Goal: Find specific page/section: Find specific page/section

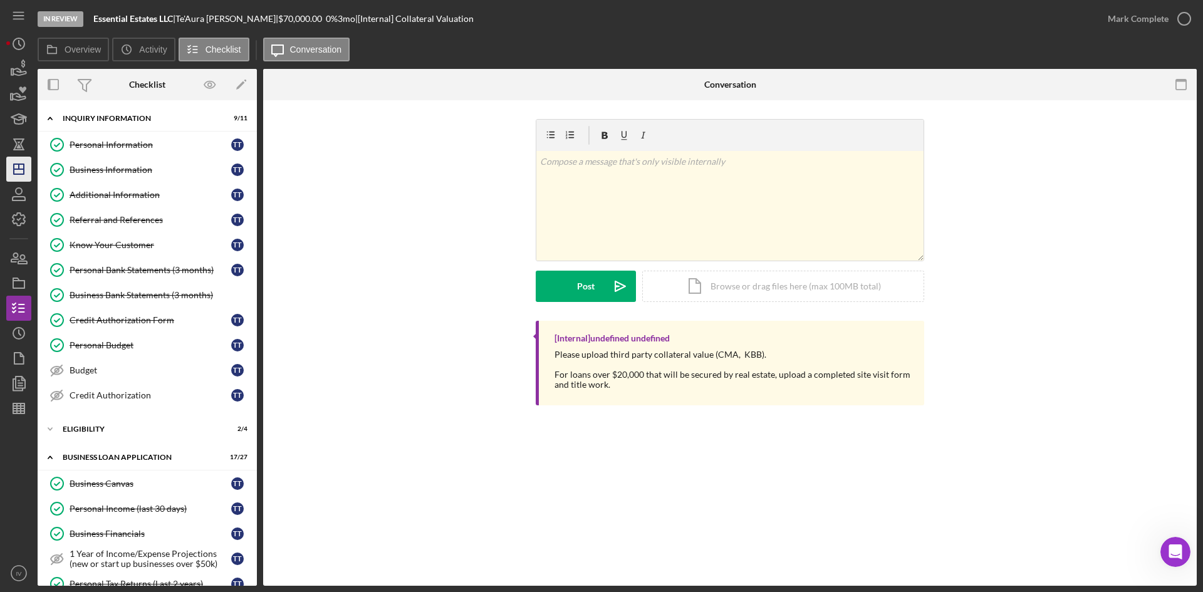
scroll to position [501, 0]
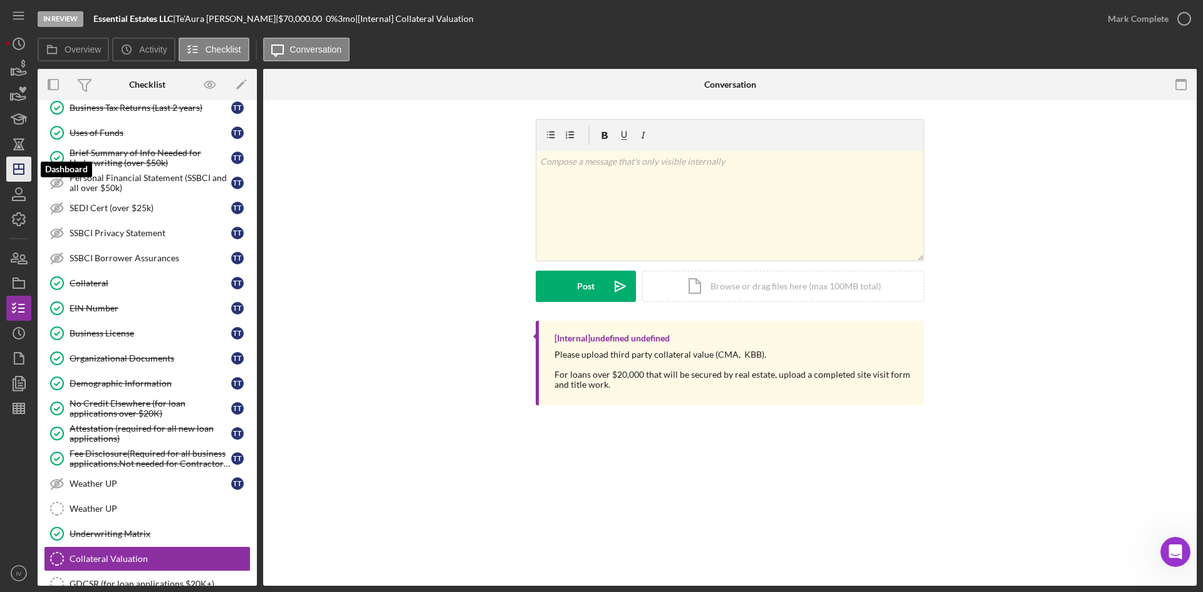
click at [13, 159] on icon "Icon/Dashboard" at bounding box center [18, 169] width 31 height 31
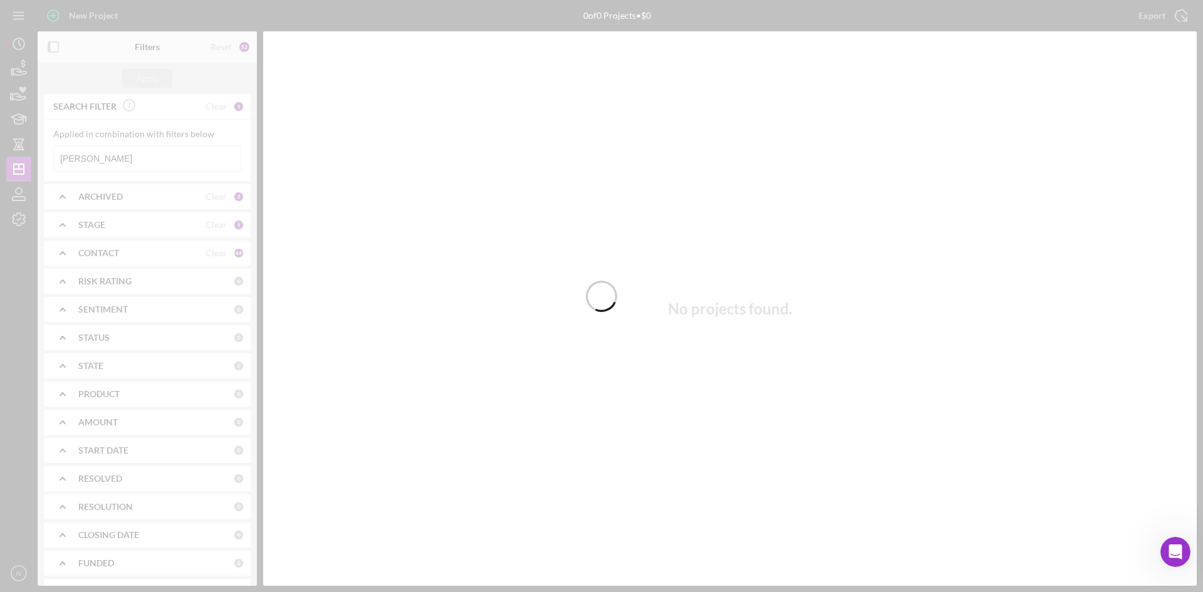
click at [116, 161] on div at bounding box center [601, 296] width 1203 height 592
click at [114, 155] on div at bounding box center [601, 296] width 1203 height 592
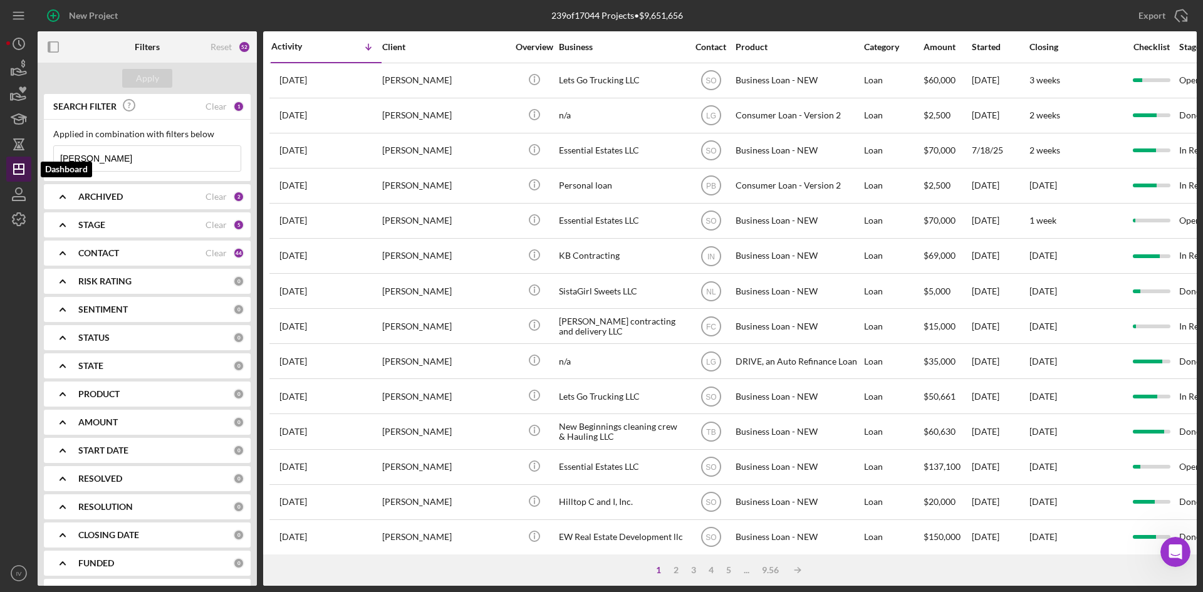
drag, startPoint x: 140, startPoint y: 154, endPoint x: 18, endPoint y: 157, distance: 121.6
click at [8, 162] on div "New Project 239 of 17044 Projects • $9,651,656 [PERSON_NAME] Export Icon/Export…" at bounding box center [601, 293] width 1191 height 586
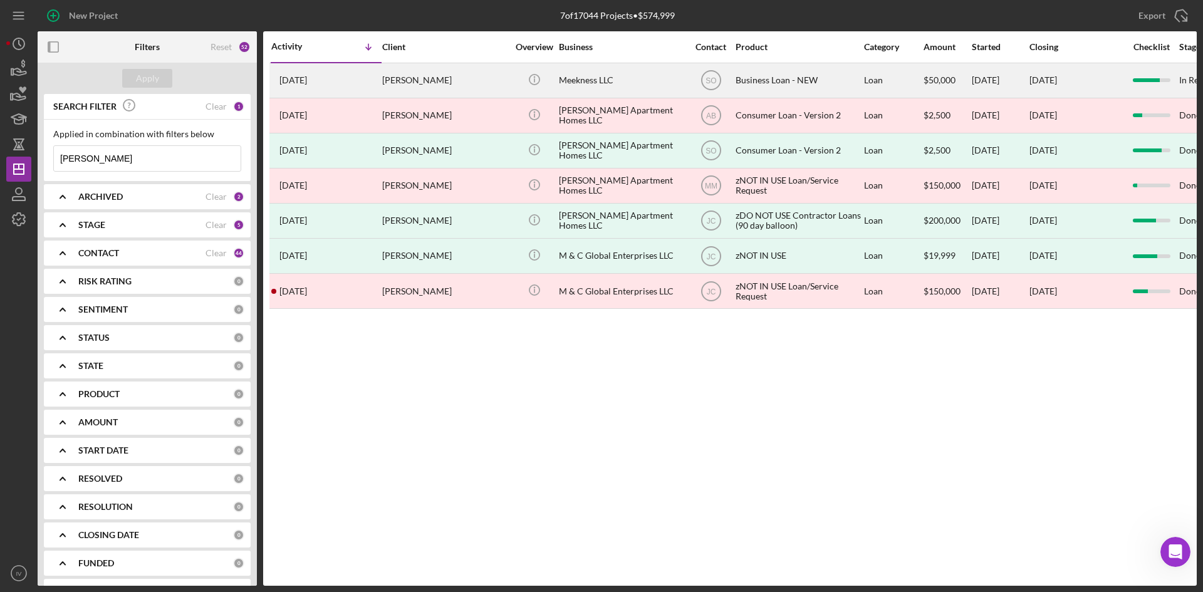
type input "[PERSON_NAME]"
click at [460, 86] on div "[PERSON_NAME]" at bounding box center [444, 80] width 125 height 33
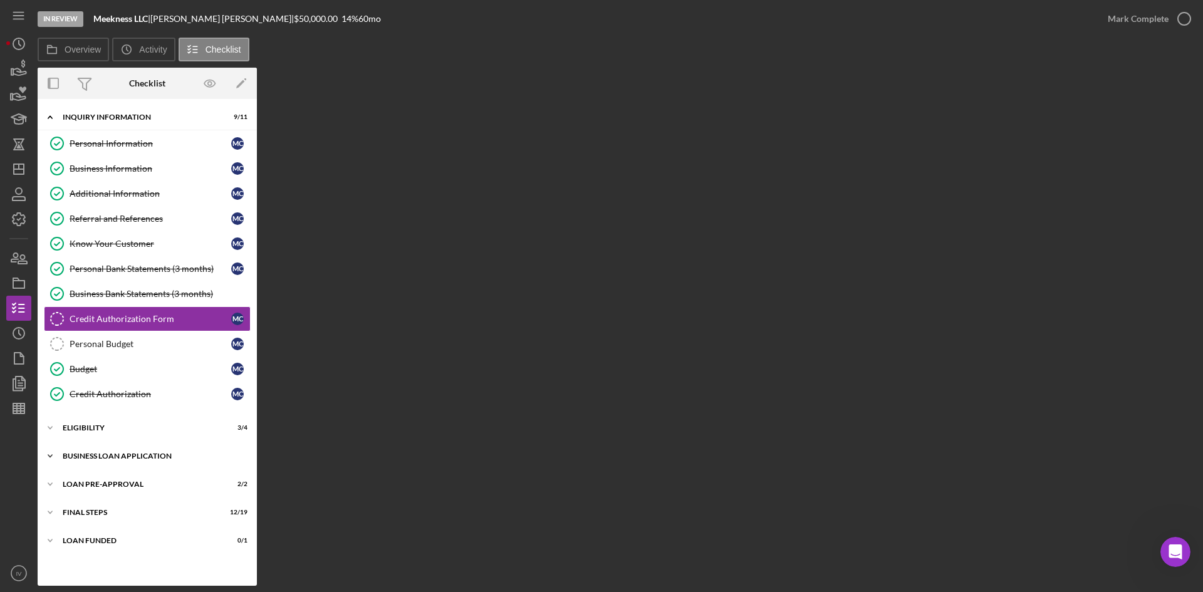
click at [93, 453] on div "BUSINESS LOAN APPLICATION" at bounding box center [152, 456] width 179 height 8
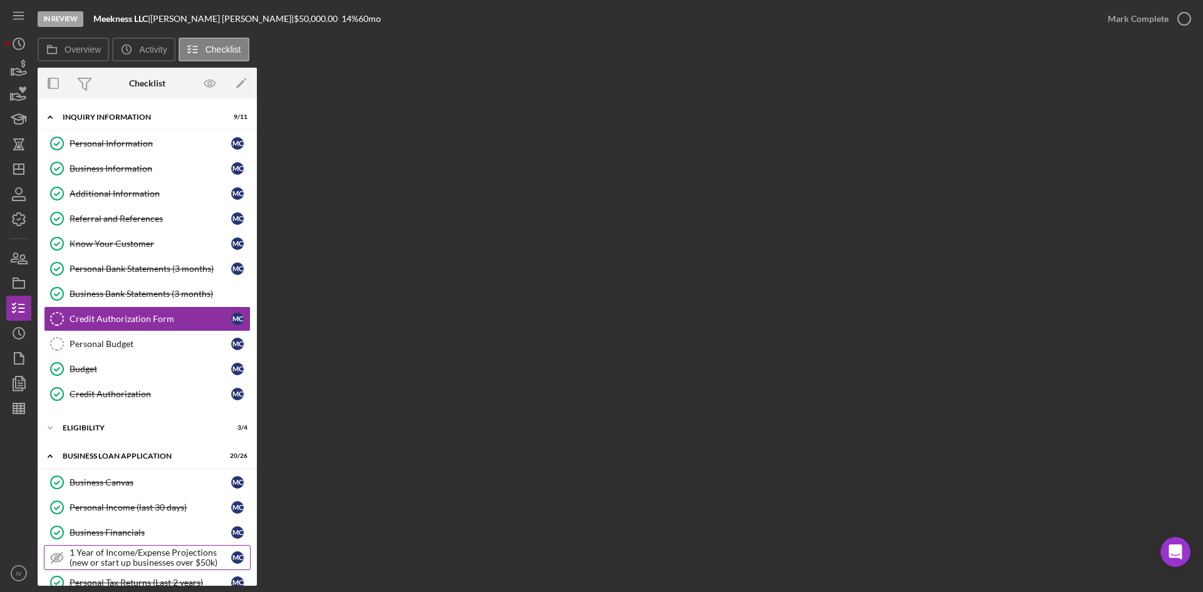
scroll to position [125, 0]
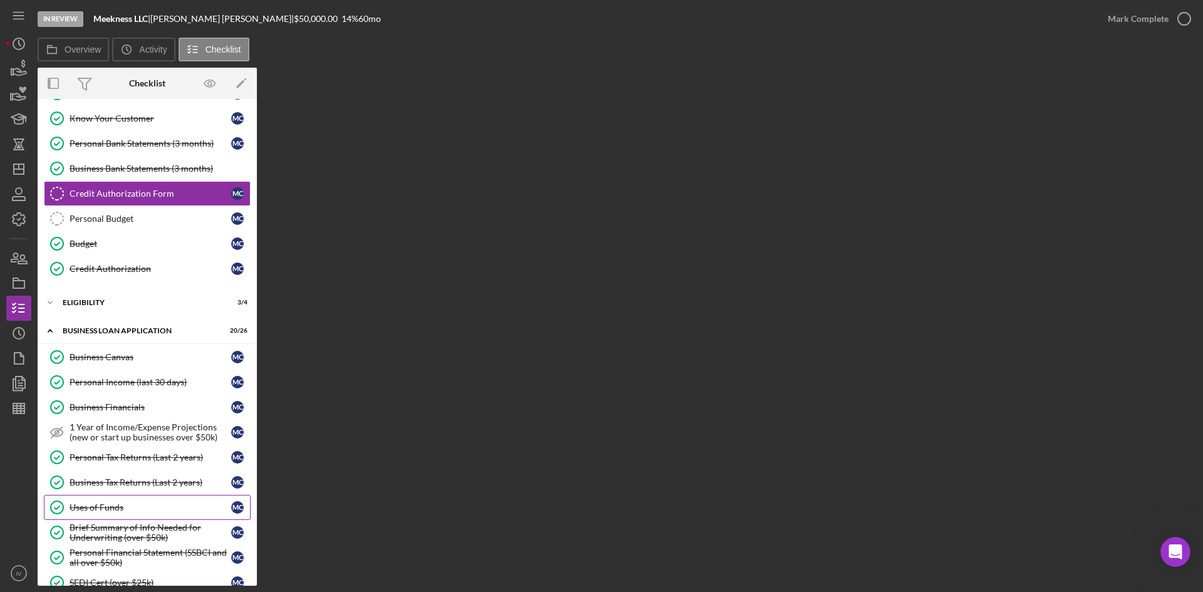
click at [132, 505] on div "Uses of Funds" at bounding box center [151, 508] width 162 height 10
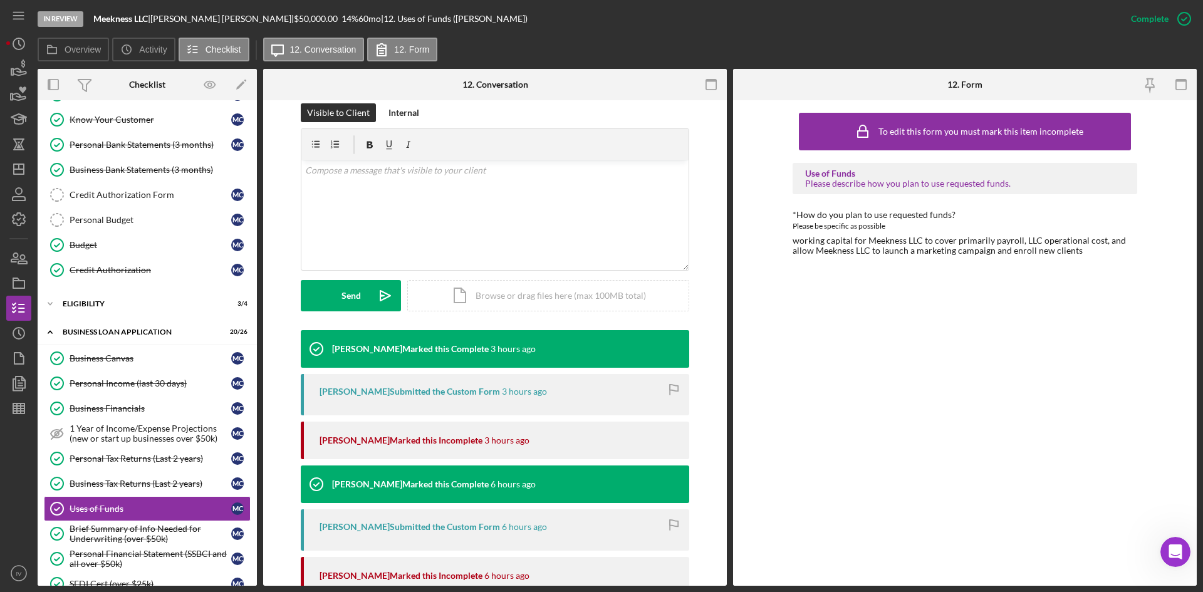
scroll to position [125, 0]
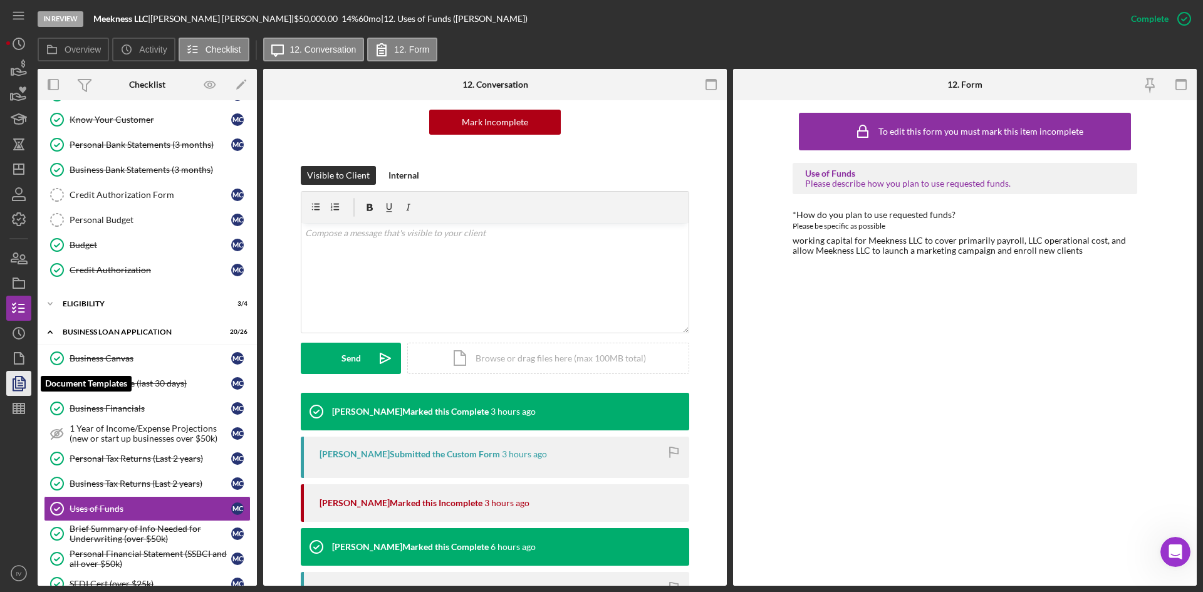
click at [8, 382] on icon "button" at bounding box center [18, 383] width 31 height 31
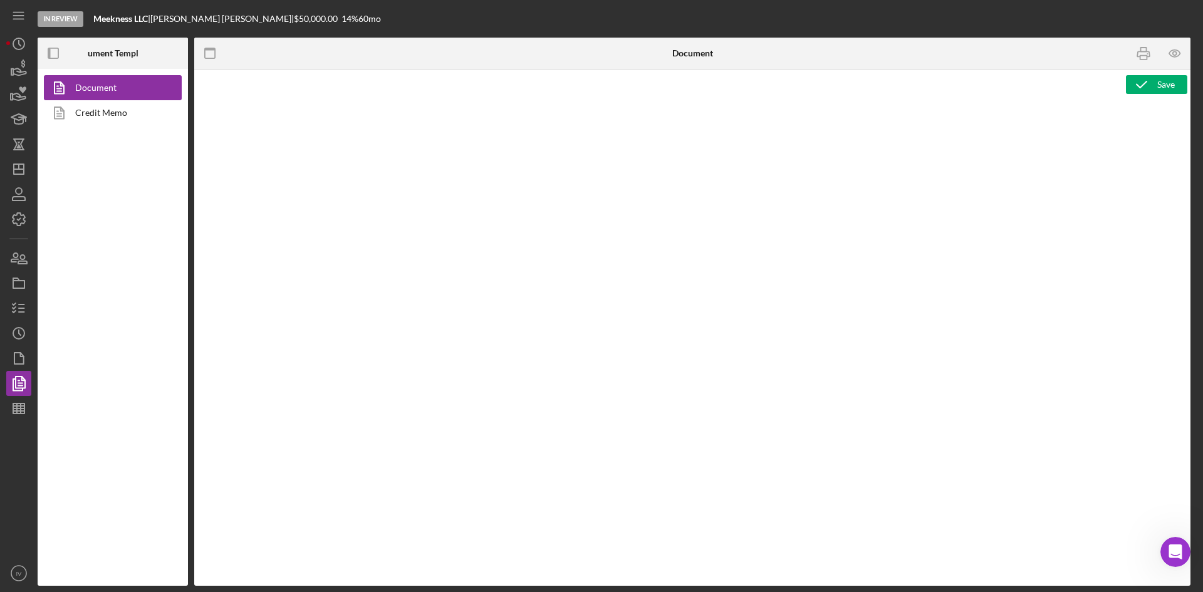
type textarea "Copy and paste, or create, your document template here."
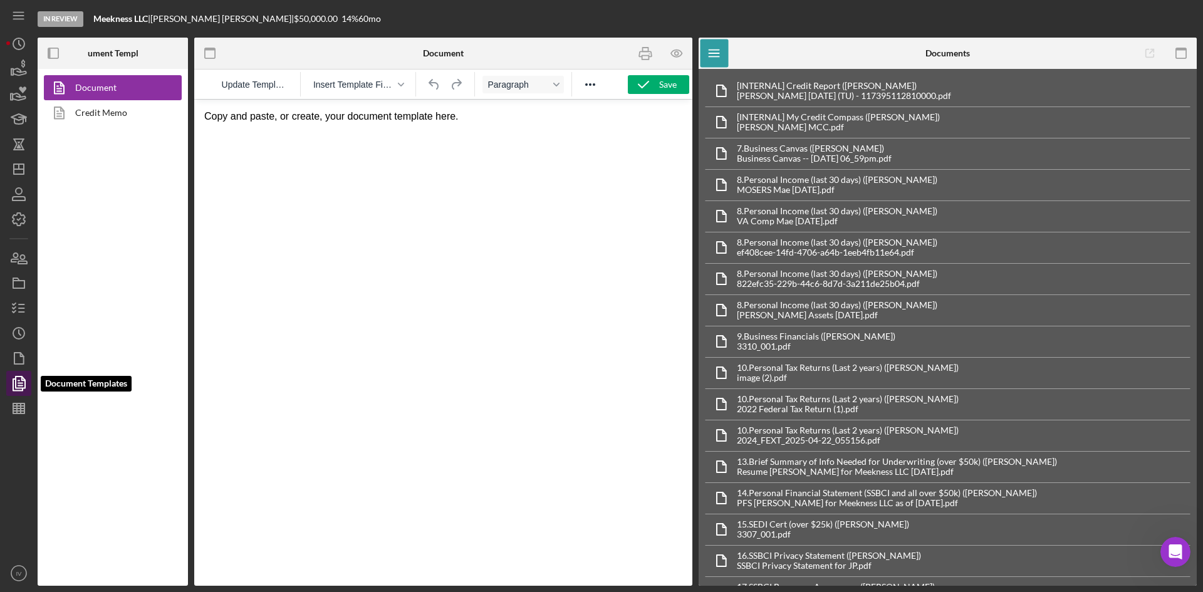
click at [14, 384] on polyline "button" at bounding box center [17, 384] width 9 height 11
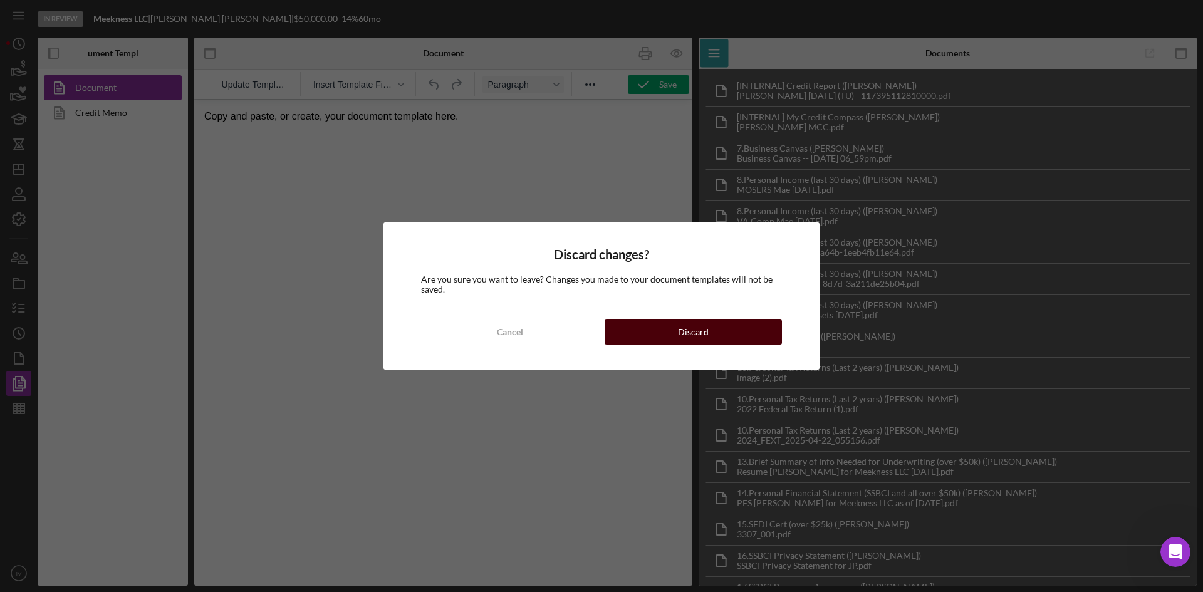
click at [626, 326] on button "Discard" at bounding box center [693, 332] width 177 height 25
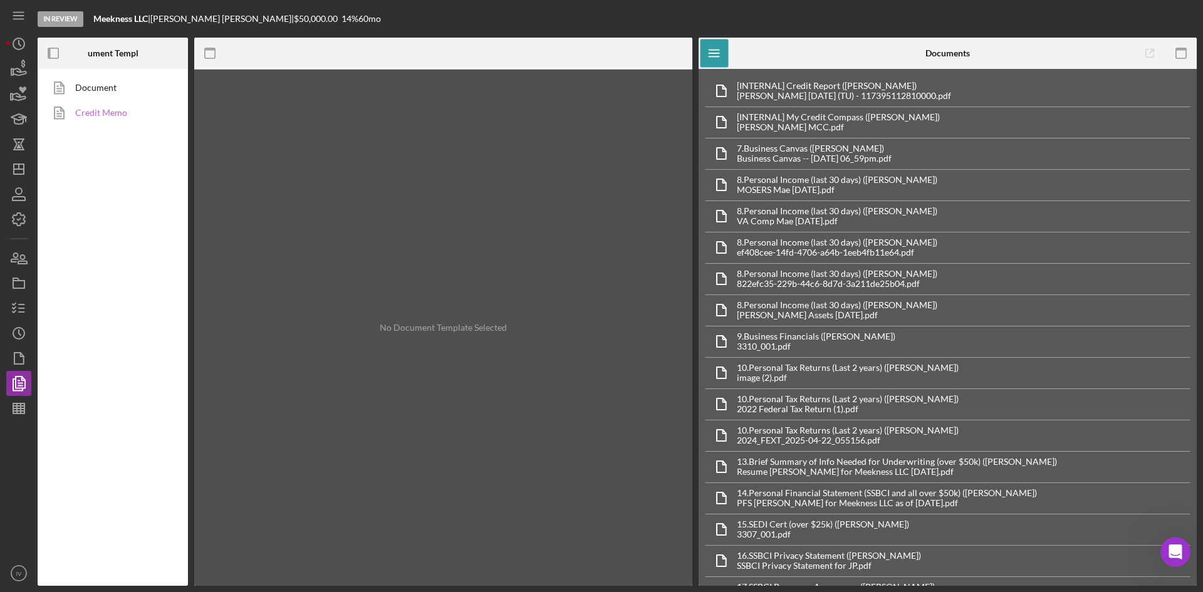
click at [104, 118] on link "Credit Memo" at bounding box center [110, 112] width 132 height 25
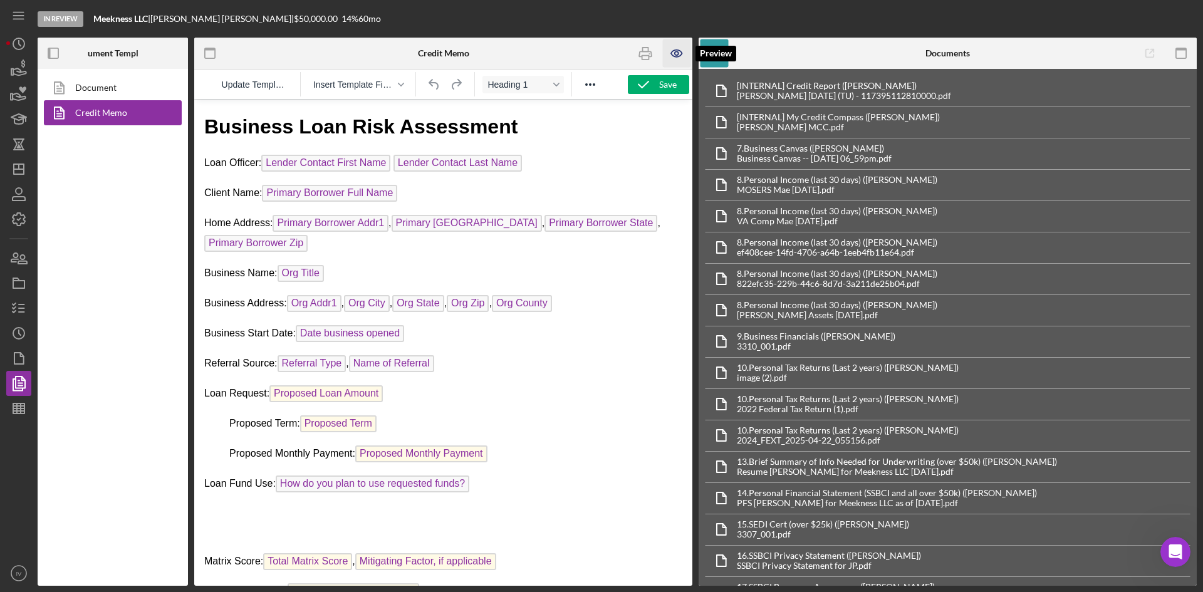
click at [679, 58] on icon "button" at bounding box center [677, 53] width 28 height 28
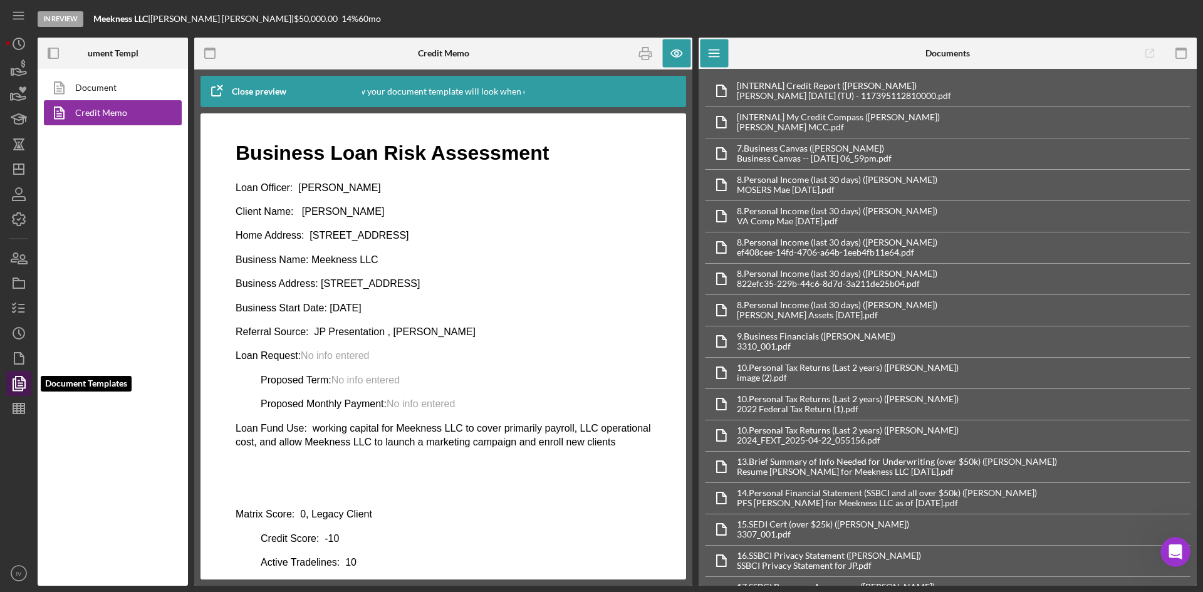
click at [14, 385] on polyline "button" at bounding box center [17, 384] width 9 height 11
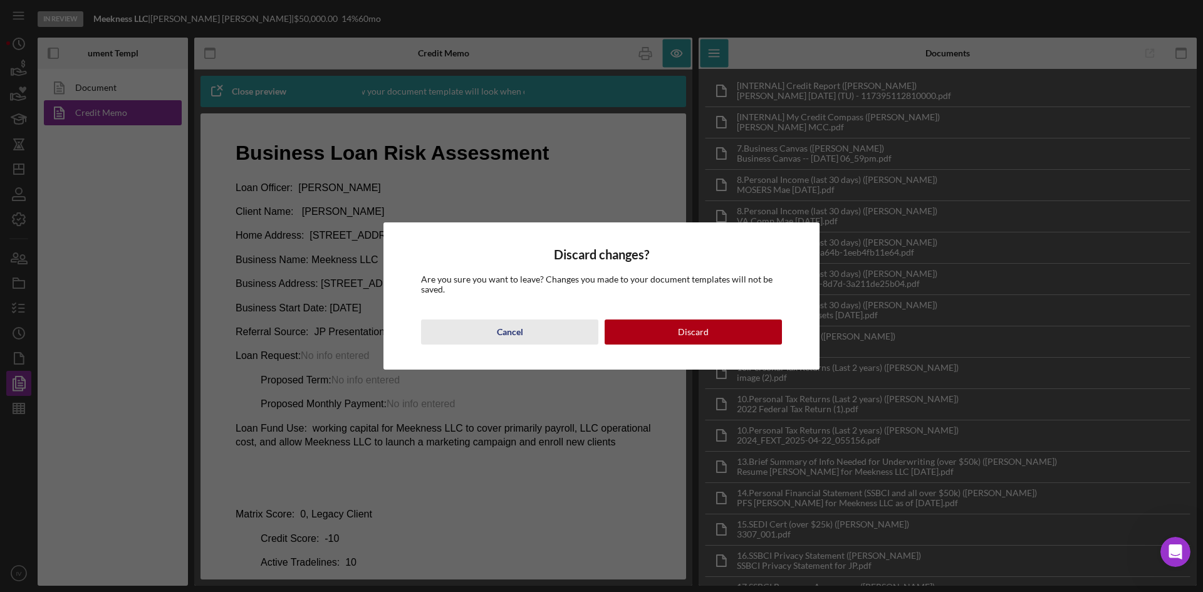
click at [540, 336] on button "Cancel" at bounding box center [509, 332] width 177 height 25
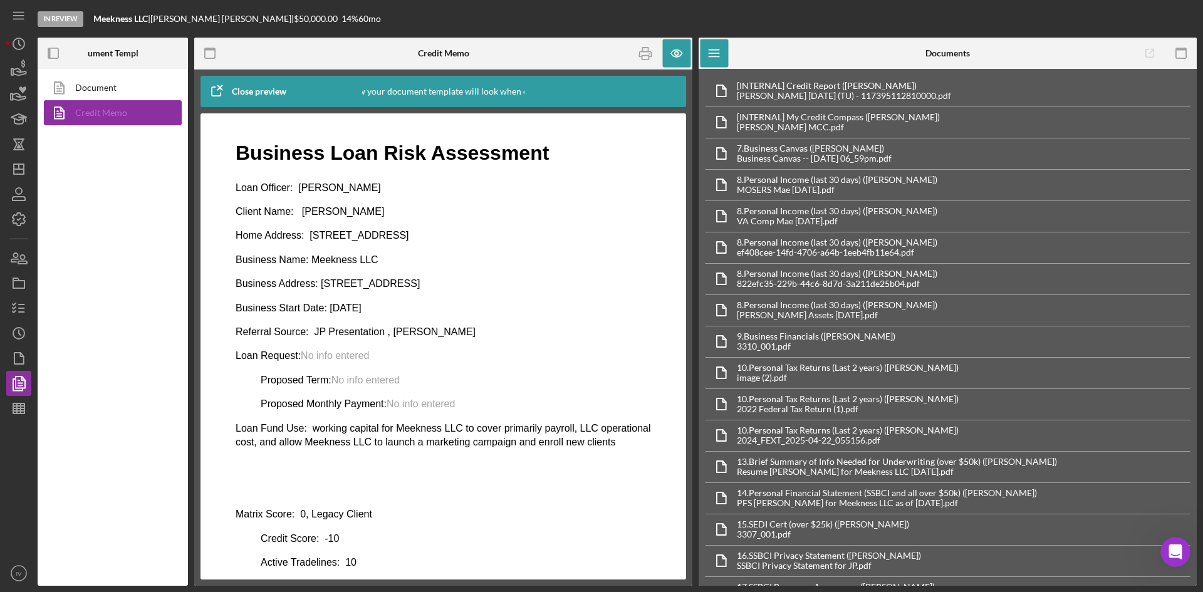
click at [108, 108] on link "Credit Memo" at bounding box center [110, 112] width 132 height 25
click at [20, 165] on icon "Icon/Dashboard" at bounding box center [18, 169] width 31 height 31
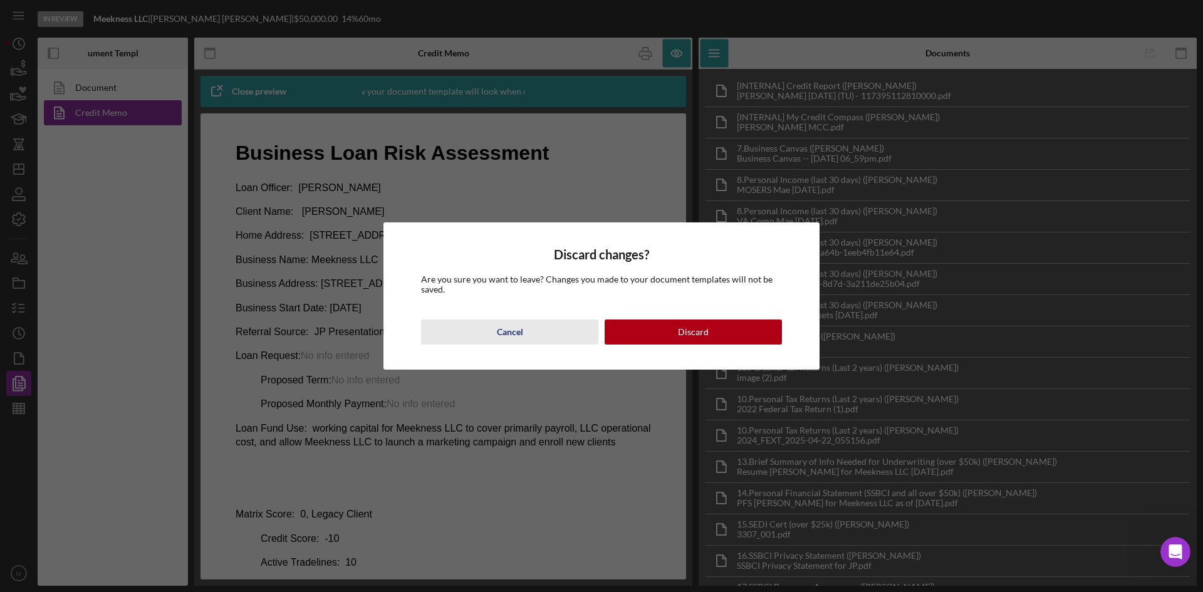
click at [533, 324] on button "Cancel" at bounding box center [509, 332] width 177 height 25
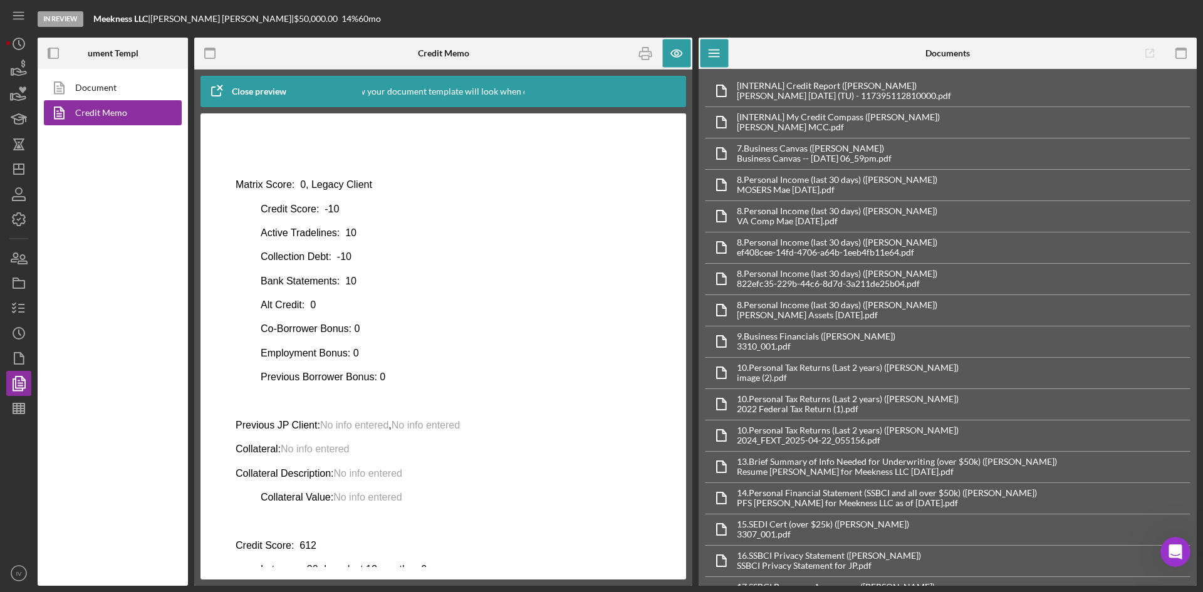
scroll to position [16, 0]
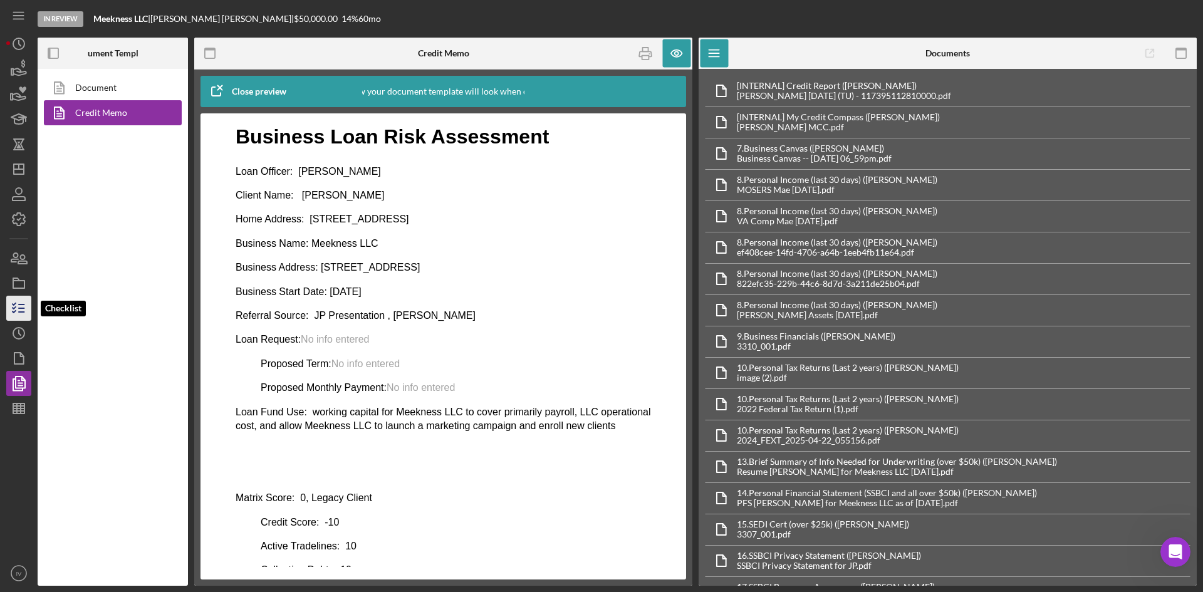
click at [16, 302] on icon "button" at bounding box center [18, 308] width 31 height 31
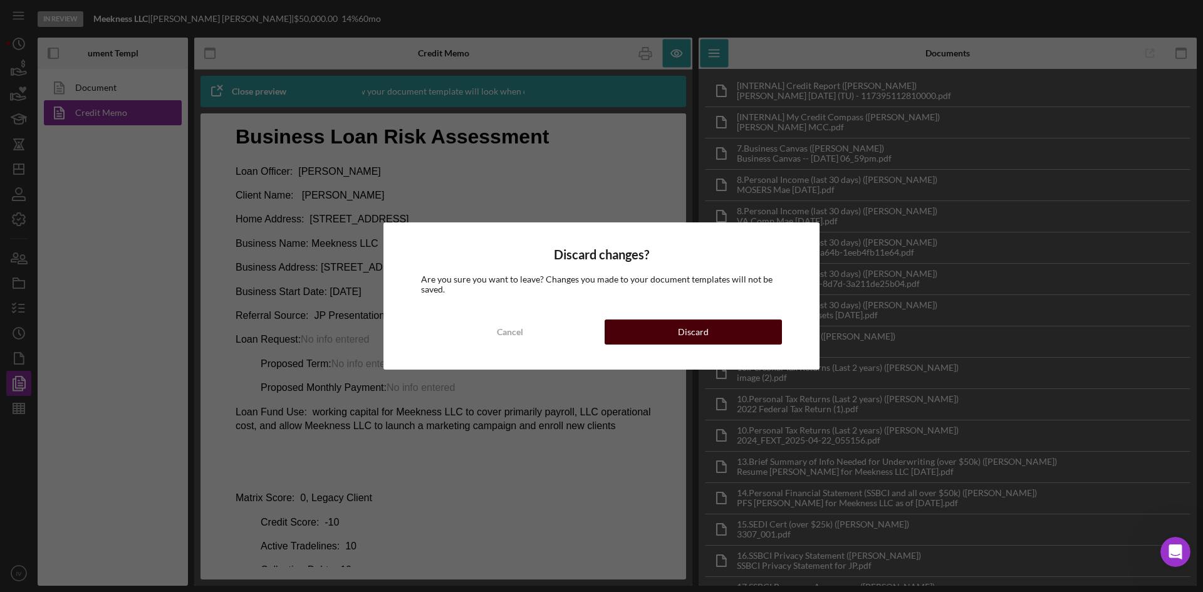
click at [676, 334] on button "Discard" at bounding box center [693, 332] width 177 height 25
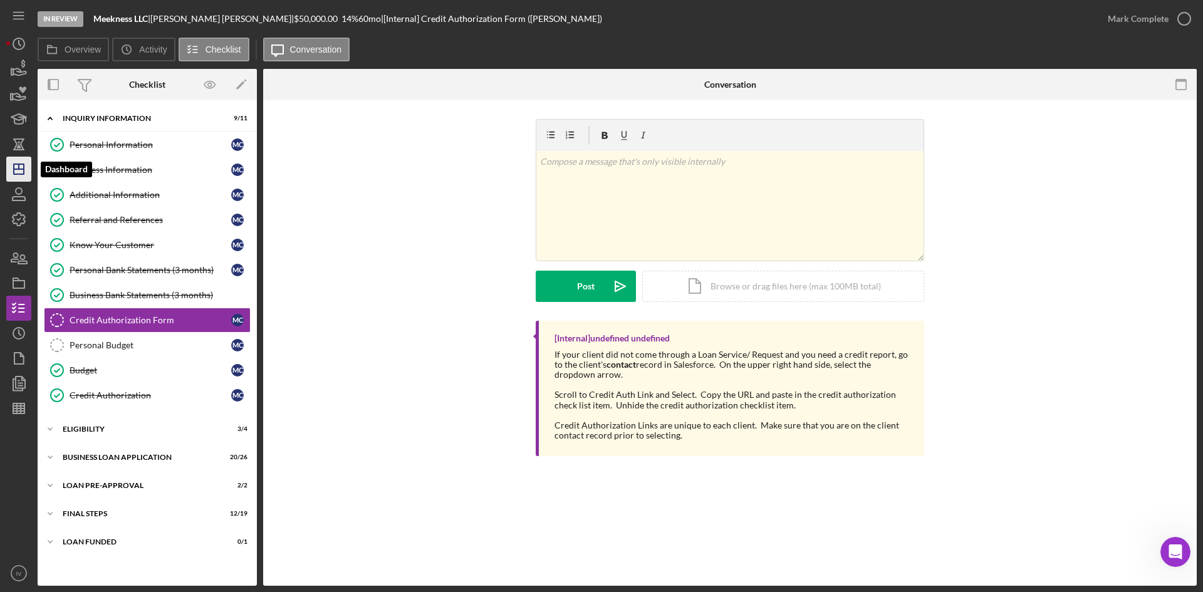
click at [27, 170] on icon "Icon/Dashboard" at bounding box center [18, 169] width 31 height 31
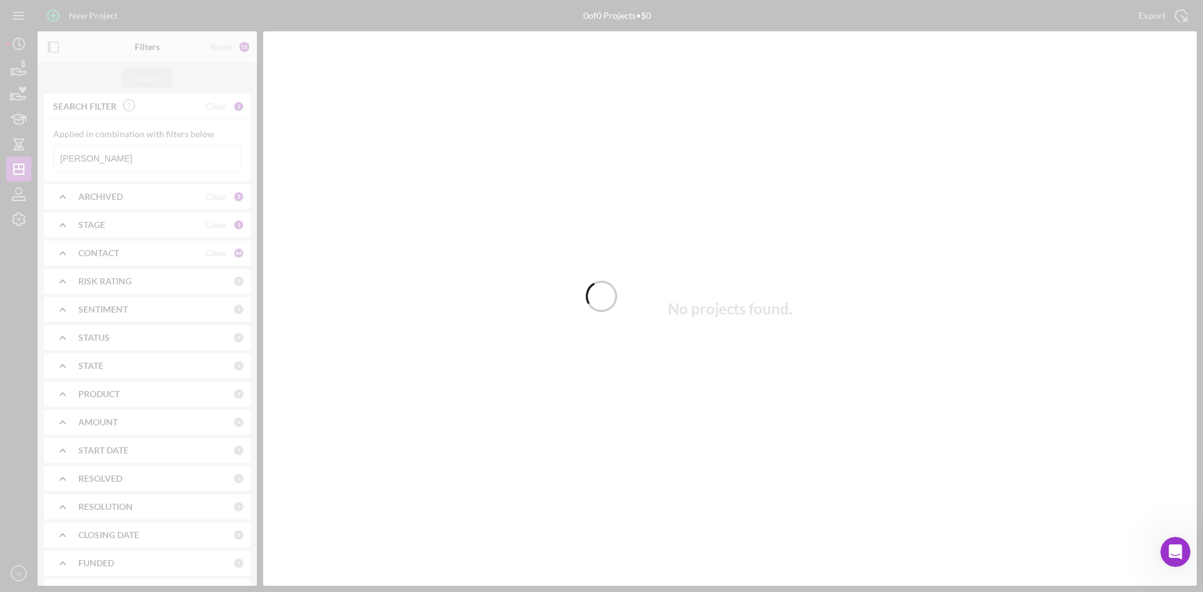
click at [110, 163] on div at bounding box center [601, 296] width 1203 height 592
click at [98, 161] on div at bounding box center [601, 296] width 1203 height 592
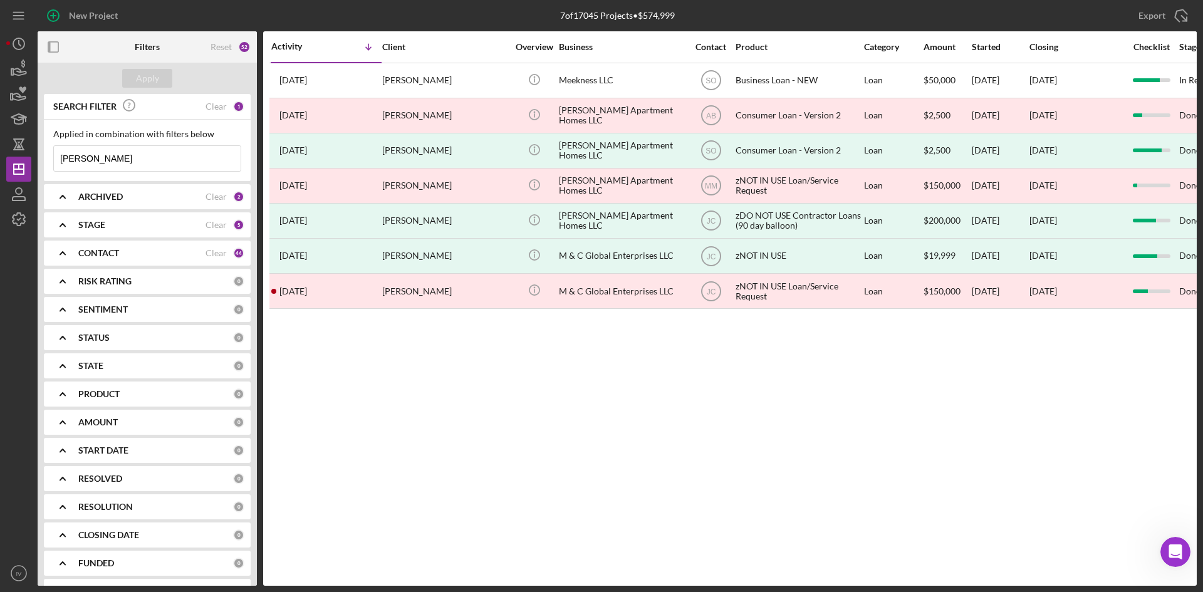
drag, startPoint x: 114, startPoint y: 163, endPoint x: 0, endPoint y: 157, distance: 114.2
click at [0, 157] on div "New Project 7 of 17045 Projects • $574,999 [PERSON_NAME] Export Icon/Export Fil…" at bounding box center [601, 296] width 1203 height 592
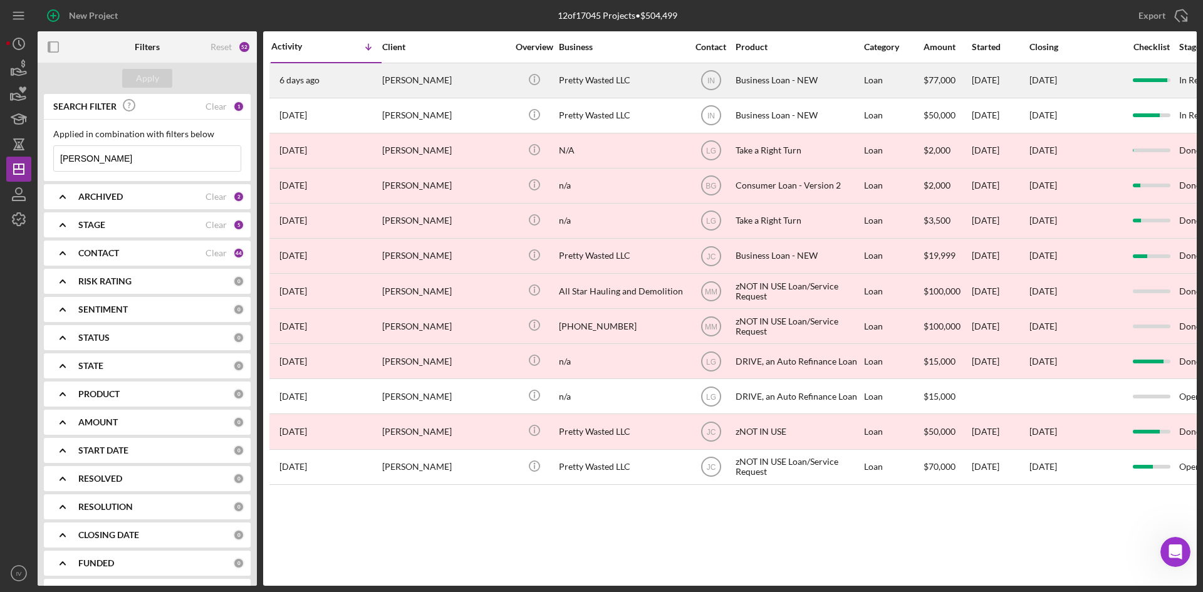
type input "[PERSON_NAME]"
click at [411, 82] on div "[PERSON_NAME]" at bounding box center [444, 80] width 125 height 33
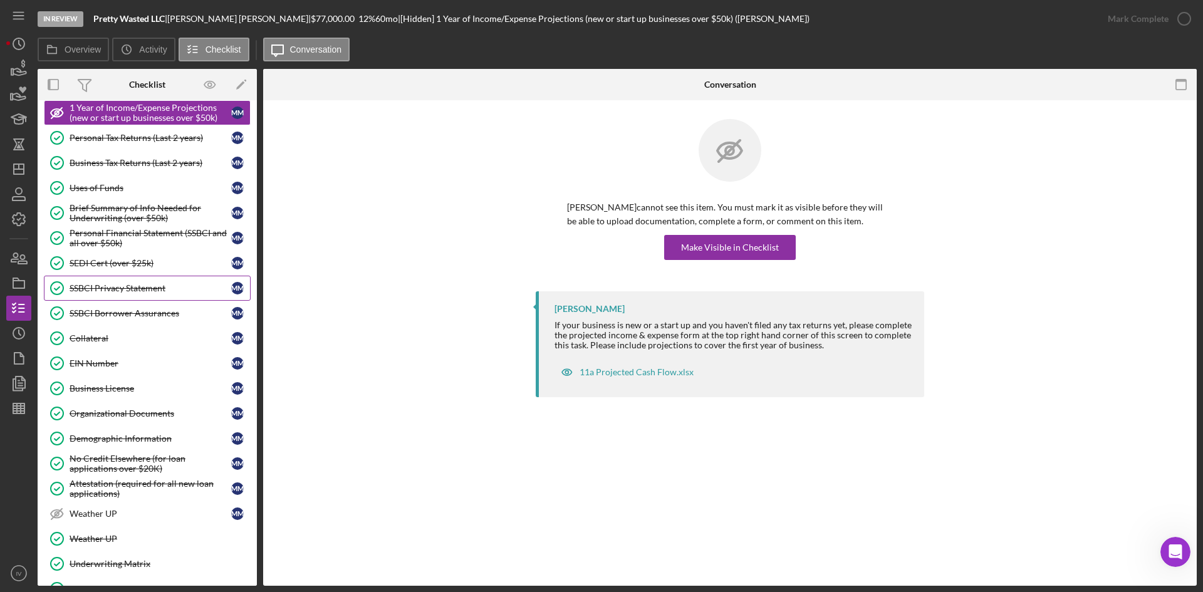
scroll to position [38, 0]
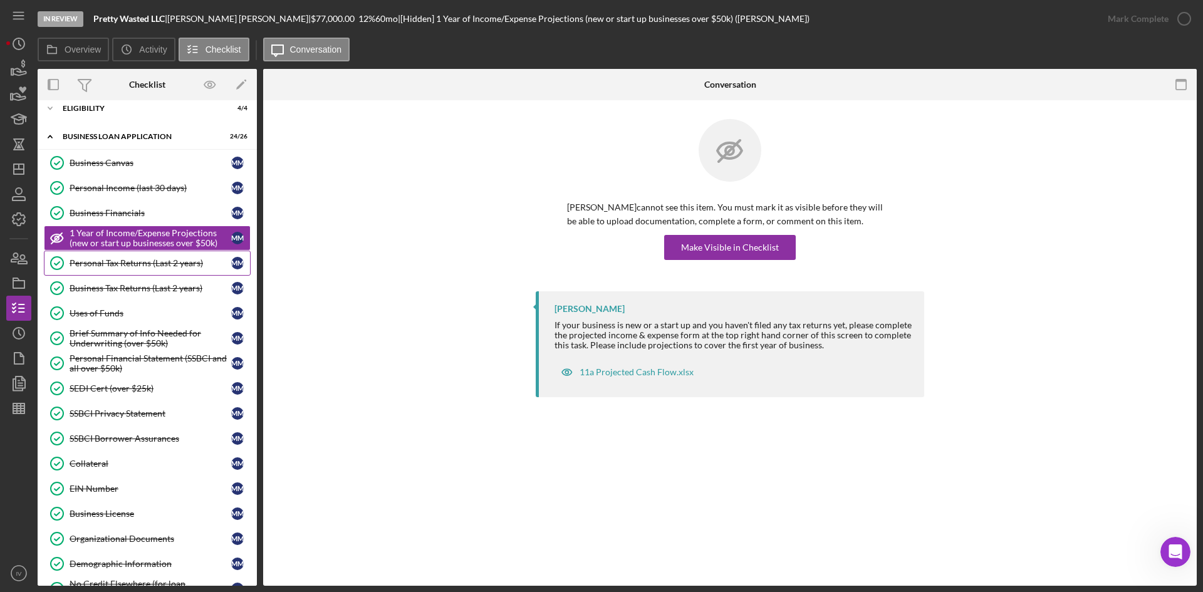
drag, startPoint x: 130, startPoint y: 265, endPoint x: 210, endPoint y: 269, distance: 79.7
click at [130, 265] on div "Personal Tax Returns (Last 2 years)" at bounding box center [151, 263] width 162 height 10
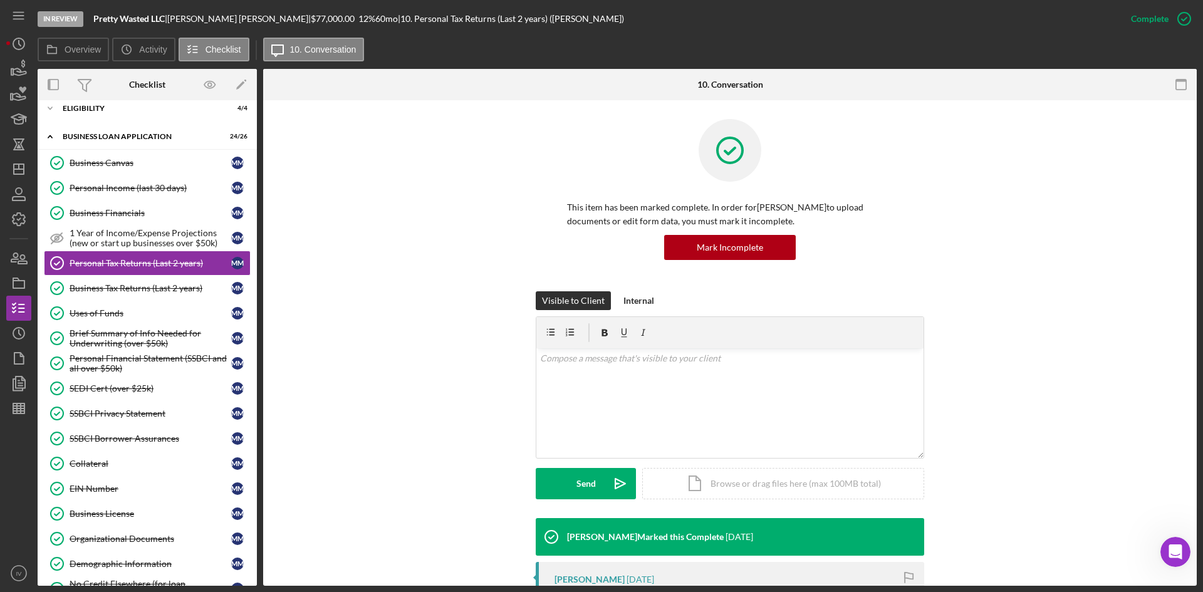
scroll to position [251, 0]
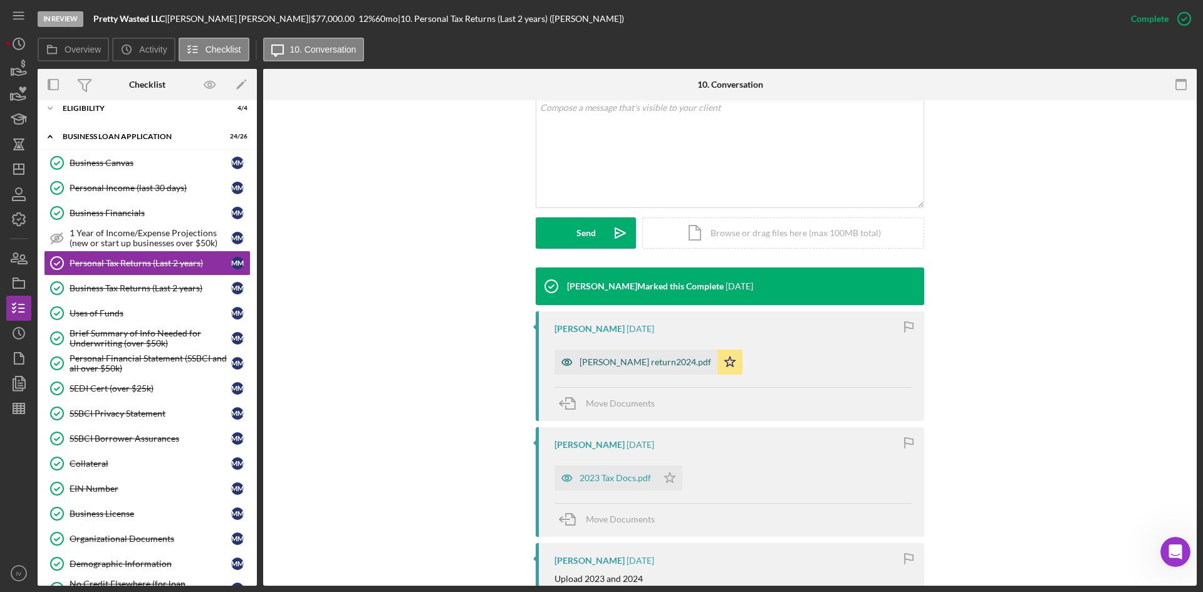
click at [644, 367] on div "[PERSON_NAME] return2024.pdf" at bounding box center [646, 362] width 132 height 10
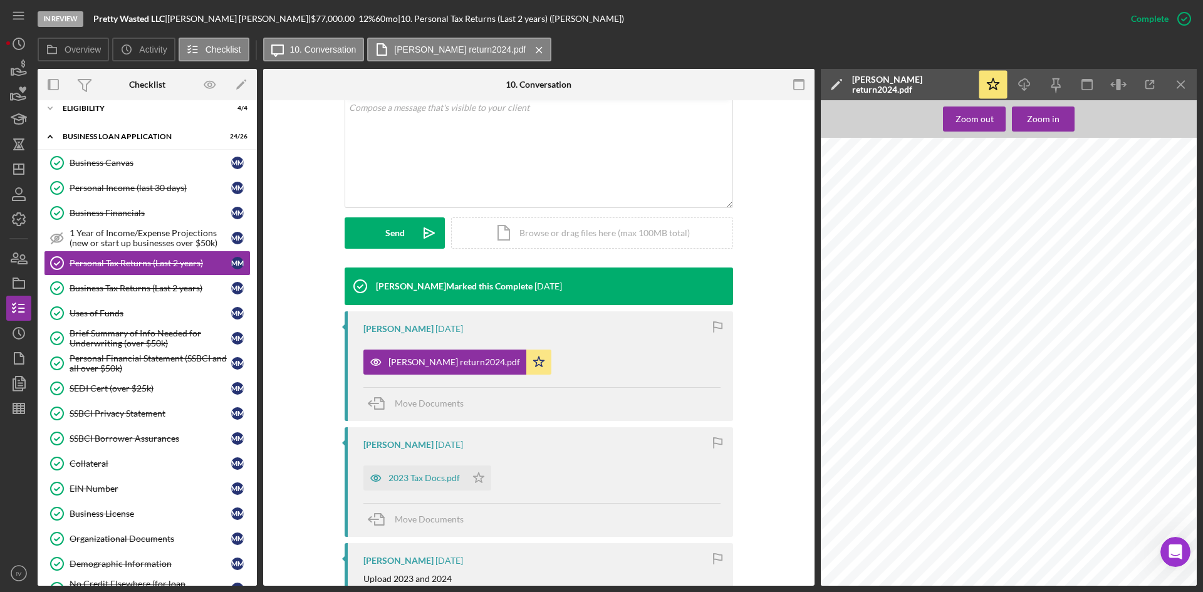
scroll to position [1692, 0]
click at [427, 476] on div "2023 Tax Docs.pdf" at bounding box center [424, 478] width 71 height 10
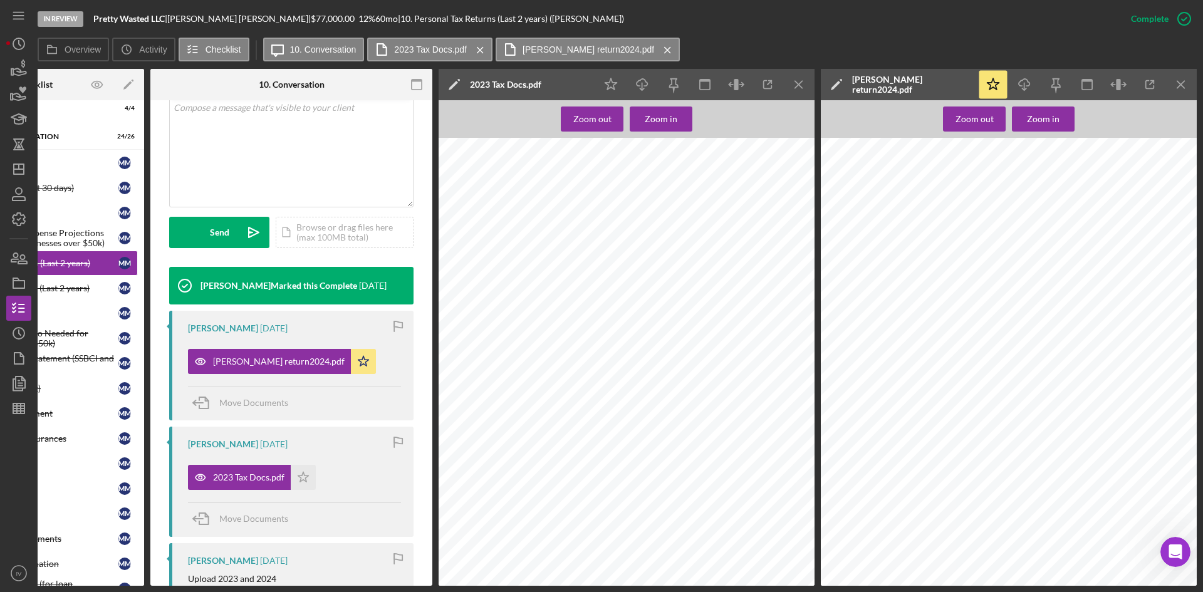
scroll to position [22882, 0]
